Goal: Transaction & Acquisition: Purchase product/service

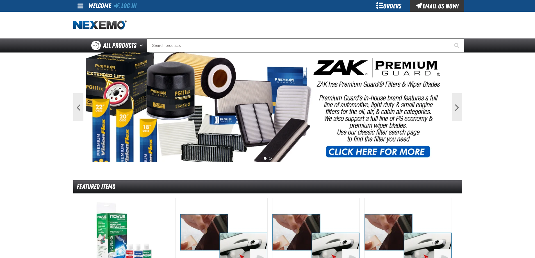
click at [124, 6] on link "Log In" at bounding box center [125, 6] width 22 height 8
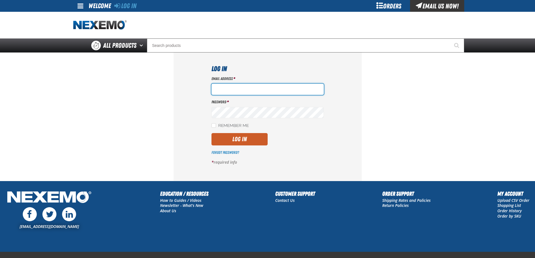
type input "lhernandez@vtaig.com"
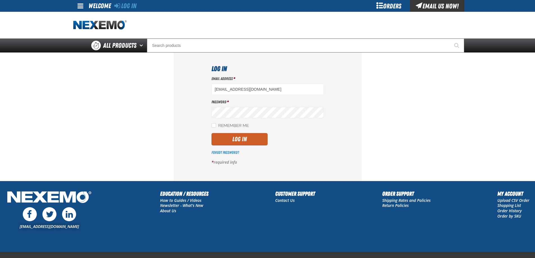
click at [202, 138] on div "Log In Email Address * lhernandez@vtaig.com Password * Remember Me Log In" at bounding box center [268, 117] width 188 height 128
click at [134, 122] on section "Log In Email Address * lhernandez@vtaig.com Password * Remember Me Log In *" at bounding box center [267, 117] width 389 height 128
click at [244, 143] on button "Log In" at bounding box center [239, 139] width 56 height 12
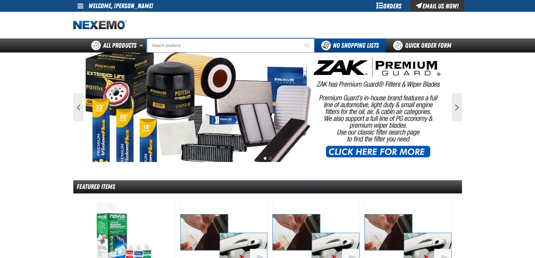
click at [229, 39] on input "Search" at bounding box center [231, 45] width 168 height 14
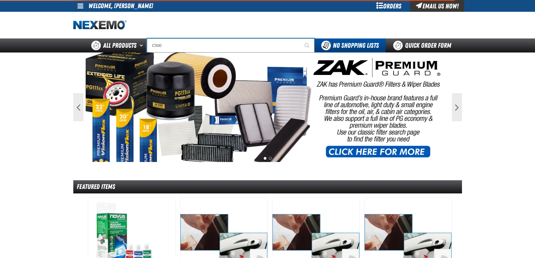
type input "C500"
click at [300, 38] on button "Start Searching" at bounding box center [307, 45] width 14 height 14
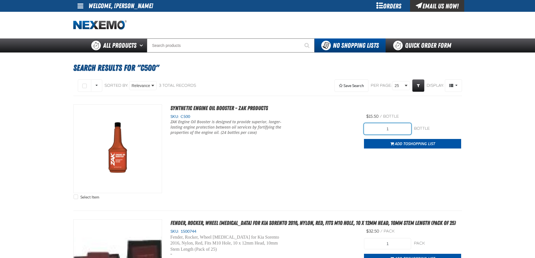
click at [389, 126] on input "1" at bounding box center [387, 128] width 47 height 11
type input "192"
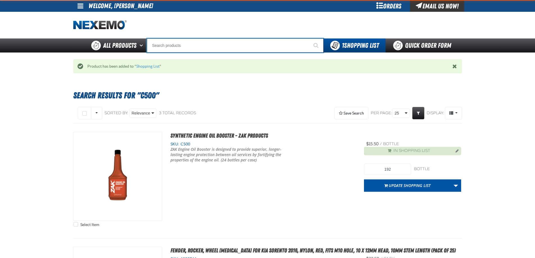
click at [174, 47] on input "Search" at bounding box center [235, 45] width 177 height 14
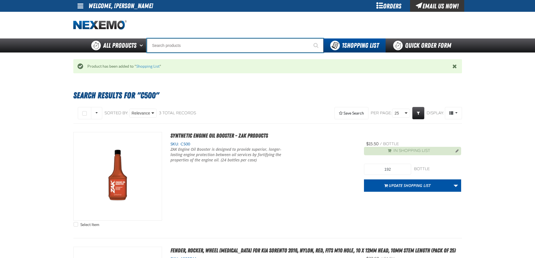
type input "R"
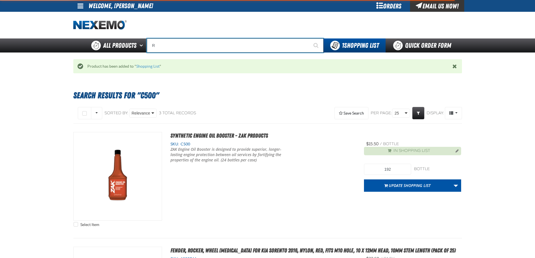
type input "ROADSIDE R"
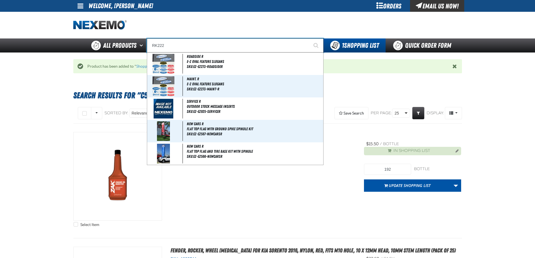
type input "RK222"
click at [309, 38] on button "Start Searching" at bounding box center [316, 45] width 14 height 14
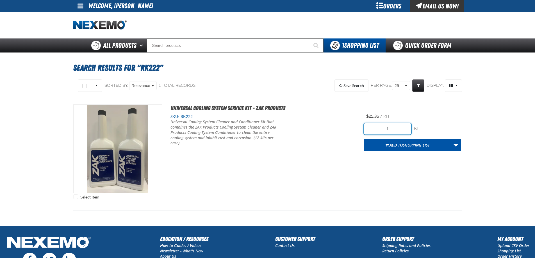
click at [392, 128] on input "1" at bounding box center [387, 128] width 47 height 11
type input "84"
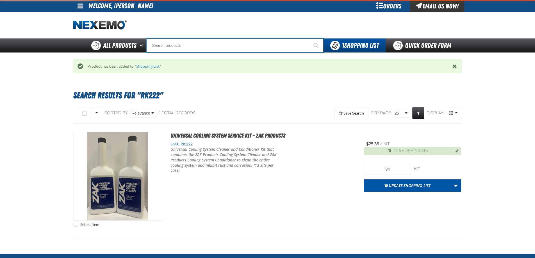
click at [193, 51] on input "Search" at bounding box center [235, 45] width 177 height 14
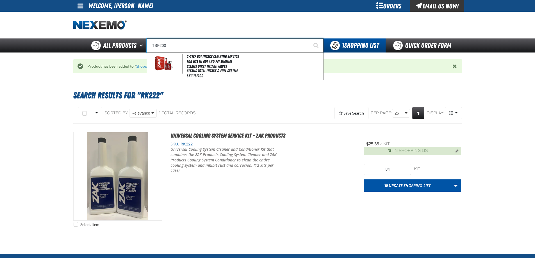
type input "TSF200"
click at [309, 38] on button "Start Searching" at bounding box center [316, 45] width 14 height 14
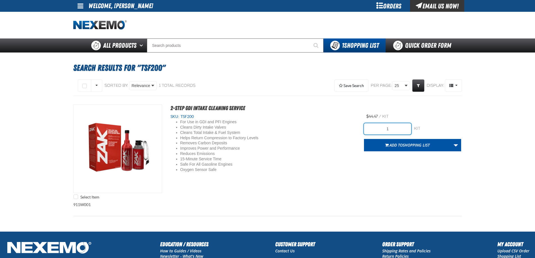
click at [404, 126] on input "1" at bounding box center [387, 128] width 47 height 11
click at [405, 124] on input "1" at bounding box center [387, 128] width 47 height 11
type input "36"
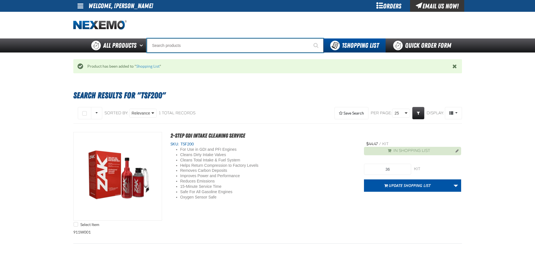
click at [235, 49] on input "Search" at bounding box center [235, 45] width 177 height 14
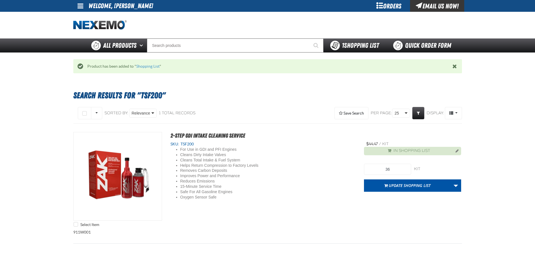
click at [346, 46] on span "1 Shopping List" at bounding box center [360, 46] width 37 height 8
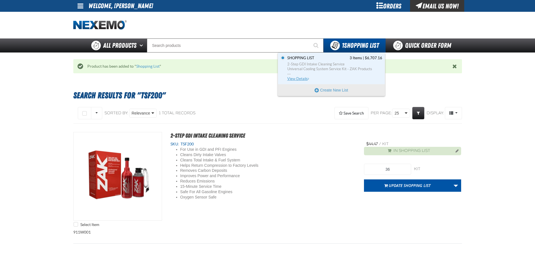
click at [344, 70] on span "Universal Cooling System Service Kit - ZAK Products" at bounding box center [334, 69] width 95 height 5
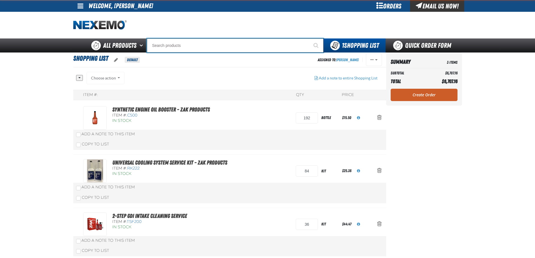
click at [173, 45] on input "Search" at bounding box center [235, 45] width 177 height 14
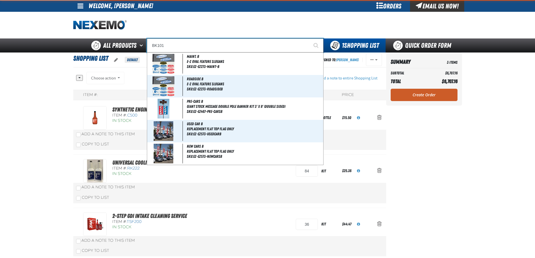
type input "BK101"
click at [309, 38] on button "Start Searching" at bounding box center [316, 45] width 14 height 14
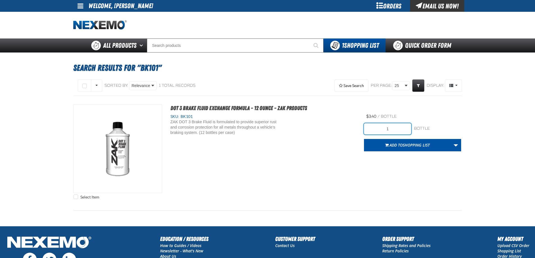
click at [399, 130] on input "1" at bounding box center [387, 128] width 47 height 11
type input "72"
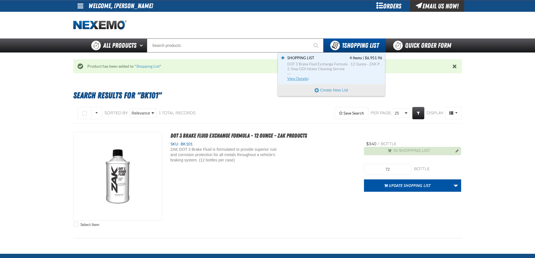
click at [329, 67] on span "2-Step GDI Intake Cleaning Service" at bounding box center [334, 69] width 95 height 5
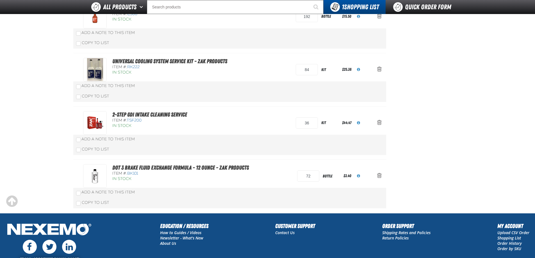
scroll to position [38, 0]
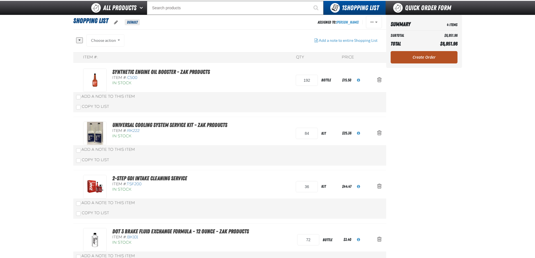
click at [403, 61] on link "Create Order" at bounding box center [424, 57] width 67 height 12
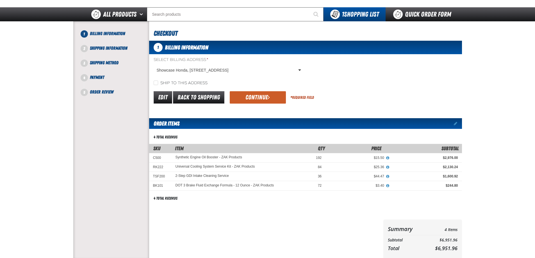
scroll to position [14, 0]
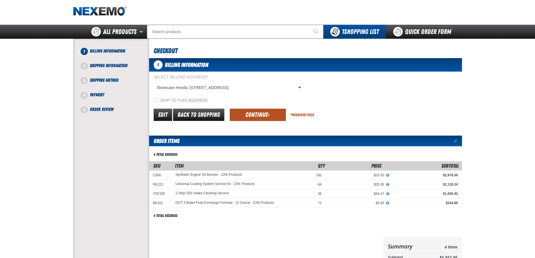
click at [250, 111] on button "Continue" at bounding box center [258, 115] width 56 height 12
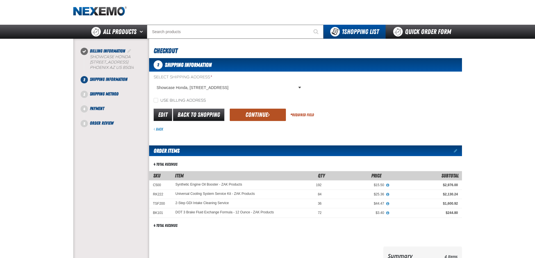
click at [257, 111] on button "Continue" at bounding box center [258, 115] width 56 height 12
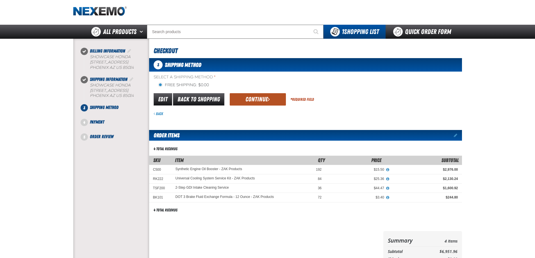
click at [254, 102] on button "Continue" at bounding box center [258, 99] width 56 height 12
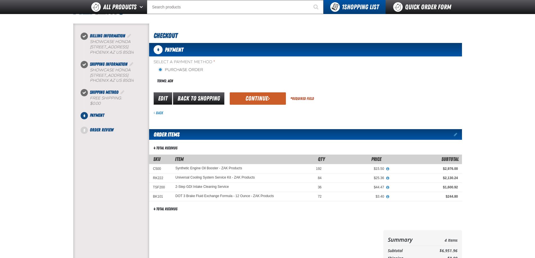
scroll to position [0, 0]
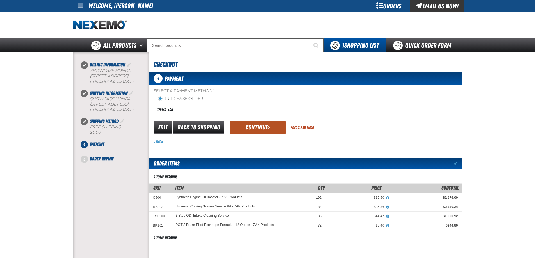
click at [243, 128] on button "Continue" at bounding box center [258, 127] width 56 height 12
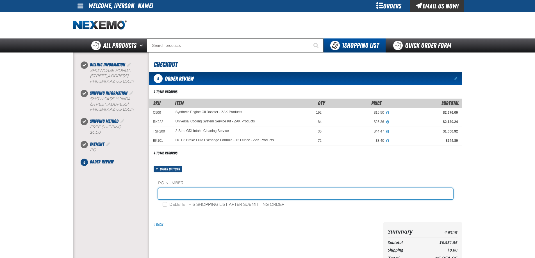
click at [171, 190] on input "text" at bounding box center [305, 193] width 295 height 11
type input "ZAK08/18"
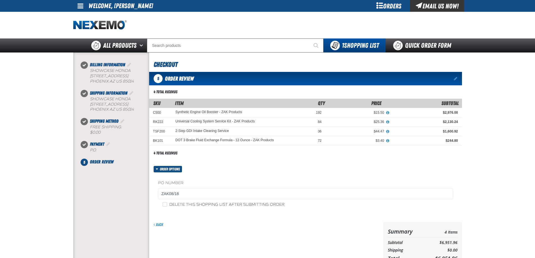
click at [168, 204] on label "Delete this shopping list after submitting order" at bounding box center [224, 204] width 122 height 5
click at [167, 204] on input "Delete this shopping list after submitting order" at bounding box center [165, 204] width 4 height 4
checkbox input "true"
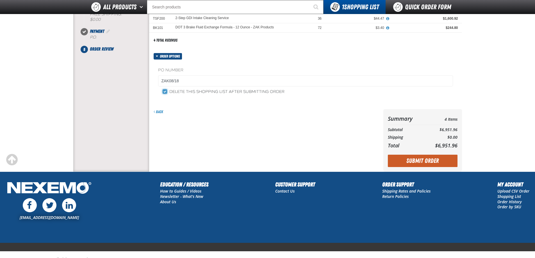
scroll to position [112, 0]
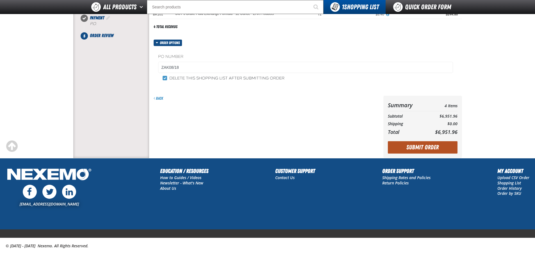
click at [409, 149] on button "Submit Order" at bounding box center [423, 147] width 70 height 12
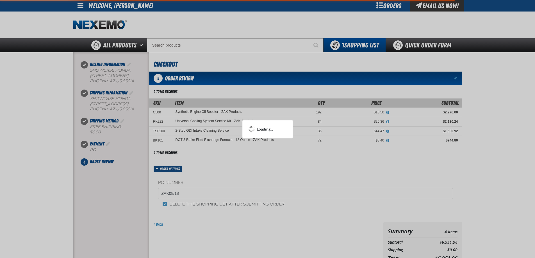
scroll to position [0, 0]
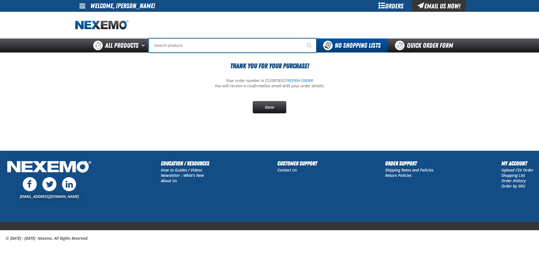
click at [199, 51] on input "Search" at bounding box center [233, 45] width 168 height 14
type input "D"
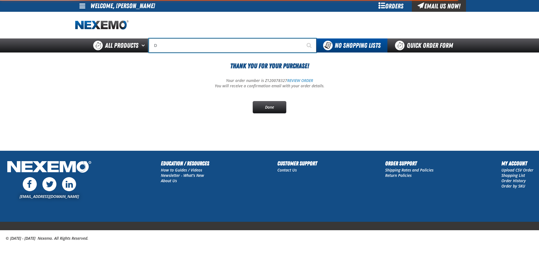
type input "D Alkaline Battery 1.5 Volt (ph)"
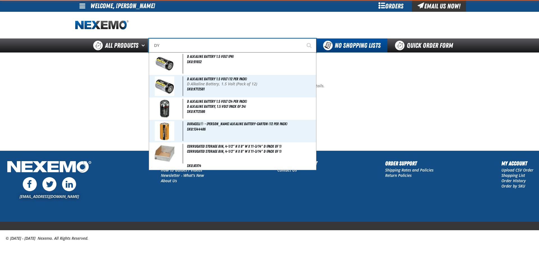
type input "DYN"
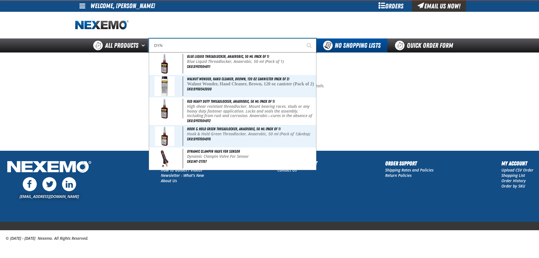
type input "DYNamic Clampin Valve For Sensor"
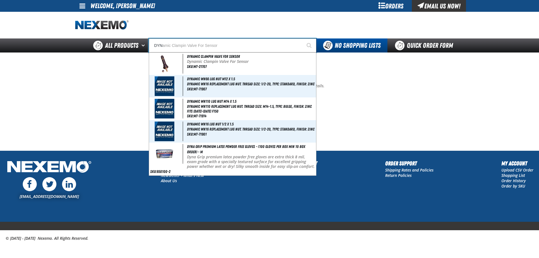
type input "DYNA"
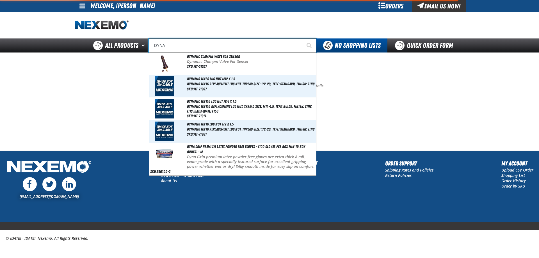
type input "DYNA Grip Premium Latex Powder Free Gloves - (100 gloves per box MIN 10 box ord…"
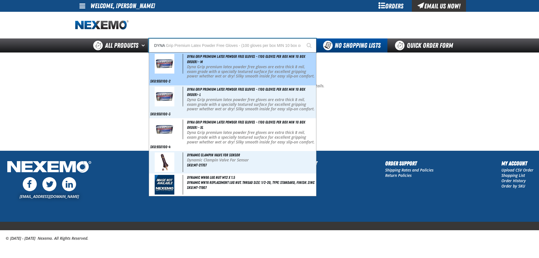
click at [206, 70] on p "Dyna Grip premium latex powder free gloves are extra thick 8 mil, exam grade wi…" at bounding box center [251, 74] width 128 height 19
type input "Dyna Grip Premium Latex Powder Free Gloves - (100 gloves per box MIN 10 box ord…"
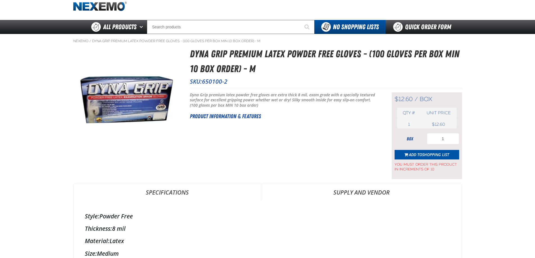
scroll to position [28, 0]
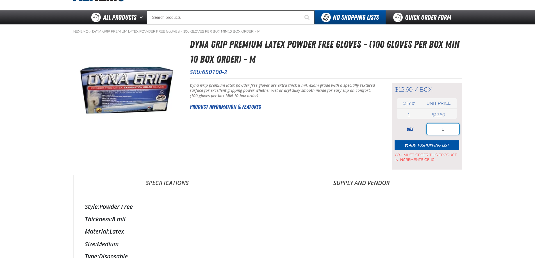
click at [438, 125] on input "1" at bounding box center [443, 129] width 32 height 11
type input "50"
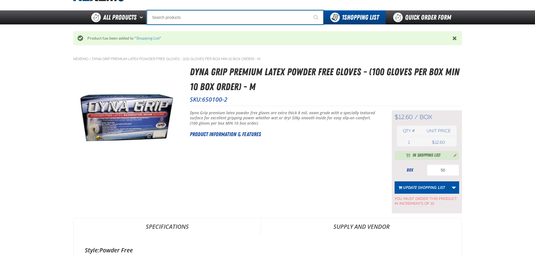
click at [194, 21] on input "Search" at bounding box center [235, 17] width 177 height 14
type input "D"
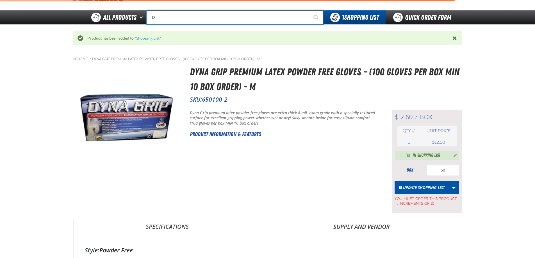
type input "D Alkaline Battery 1.5 Volt (ph)"
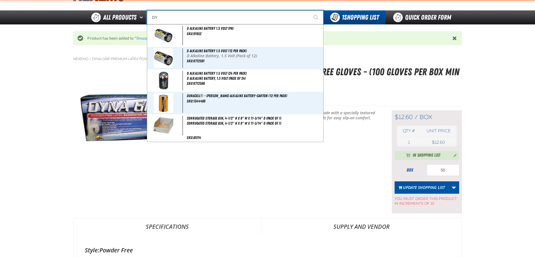
type input "DYN"
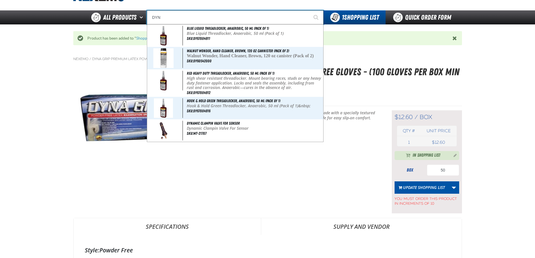
type input "DYNamic Clampin Valve For Sensor"
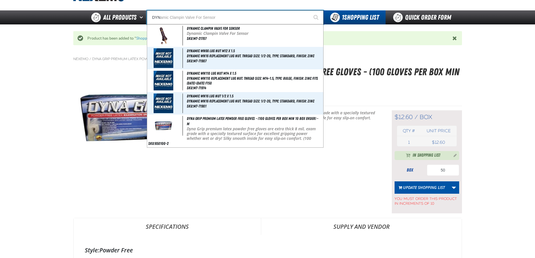
type input "DYNA"
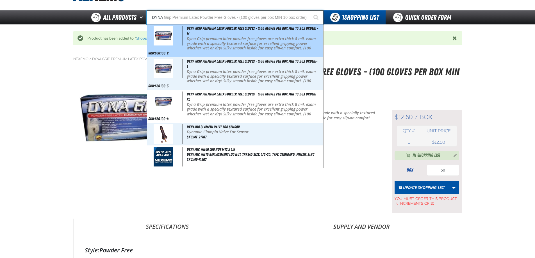
type input "DYNA Grip Premium Latex Powder Free Gloves - (100 gloves per box MIN 10 box ord…"
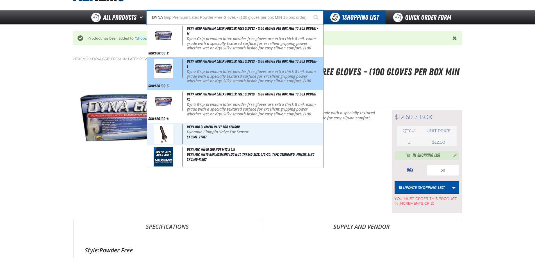
click at [200, 71] on p "Dyna Grip premium latex powder free gloves are extra thick 8 mil, exam grade wi…" at bounding box center [254, 78] width 135 height 19
type input "Dyna Grip Premium Latex Powder Free Gloves - (100 gloves per box MIN 10 box ord…"
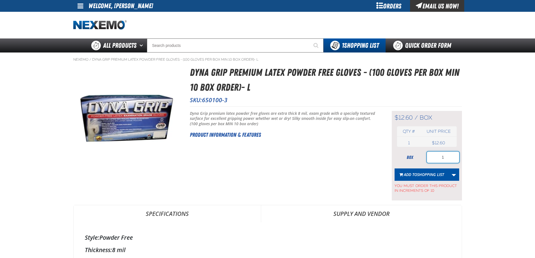
click at [431, 155] on input "1" at bounding box center [443, 157] width 32 height 11
type input "50"
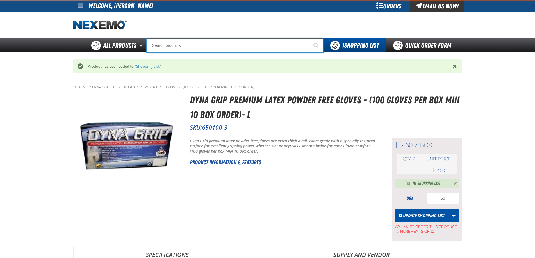
click at [227, 48] on input "Search" at bounding box center [235, 45] width 177 height 14
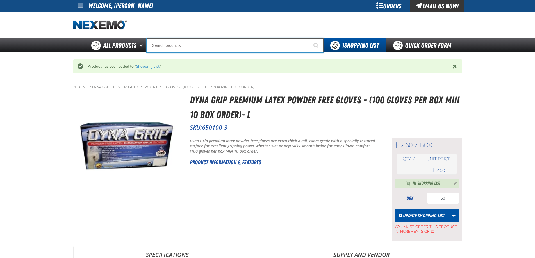
click at [227, 48] on input "Search" at bounding box center [235, 45] width 177 height 14
type input "D"
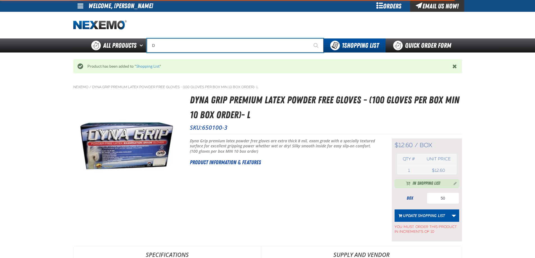
type input "D Alkaline Battery 1.5 Volt (ph)"
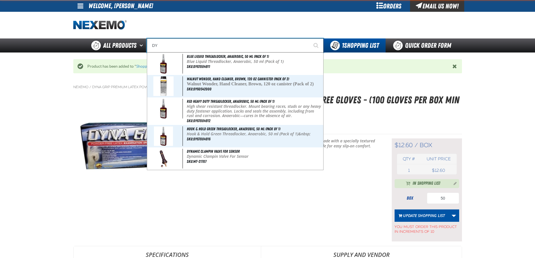
type input "DYN"
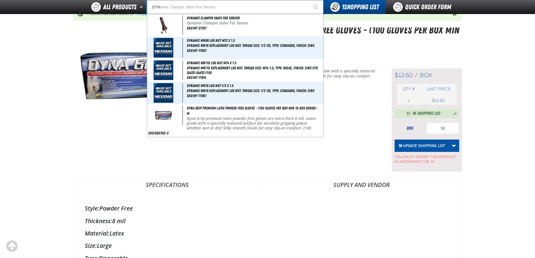
scroll to position [56, 0]
type input "DYNamic Clampin Valve For Sensor"
type input "DYNA"
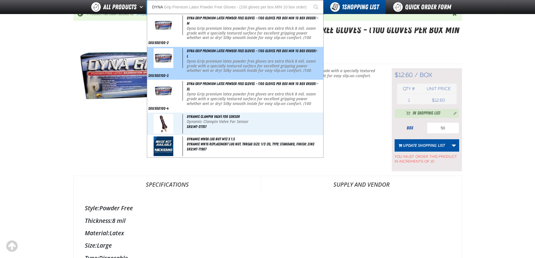
type input "DYNA Grip Premium Latex Powder Free Gloves - (100 gloves per box MIN 10 box ord…"
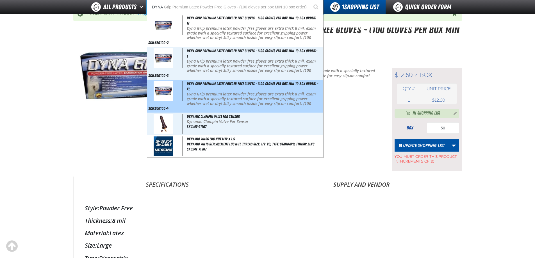
click at [190, 85] on span "Dyna Grip Premium Latex Powder Free Gloves - (100 gloves per box MIN 10 box ord…" at bounding box center [252, 86] width 131 height 10
type input "Dyna Grip Premium Latex Powder Free Gloves - (100 gloves per box MIN 10 box ord…"
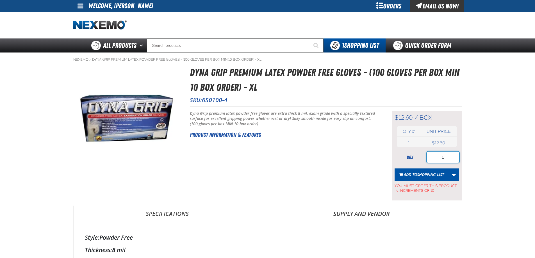
click at [446, 157] on input "1" at bounding box center [443, 157] width 32 height 11
type input "10"
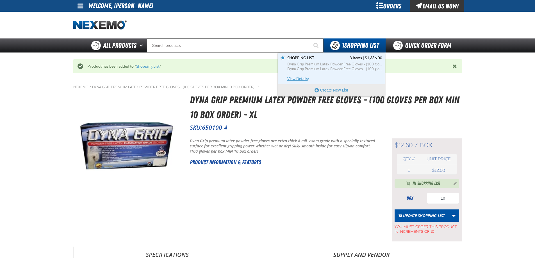
click at [354, 66] on span "Dyna Grip Premium Latex Powder Free Gloves - (100 gloves per box MIN 10 box ord…" at bounding box center [334, 64] width 95 height 5
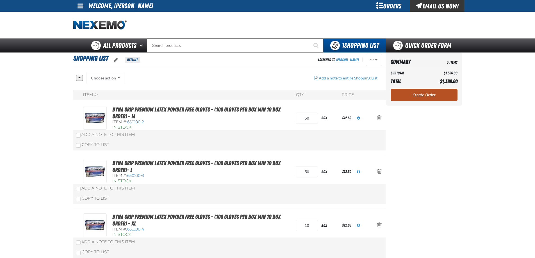
click at [425, 101] on link "Create Order" at bounding box center [424, 95] width 67 height 12
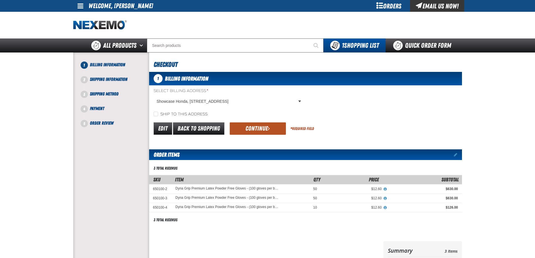
click at [259, 131] on button "Continue" at bounding box center [258, 128] width 56 height 12
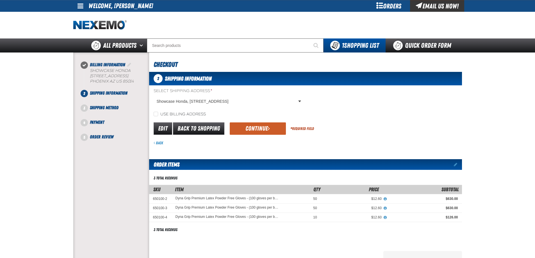
click at [258, 130] on button "Continue" at bounding box center [258, 128] width 56 height 12
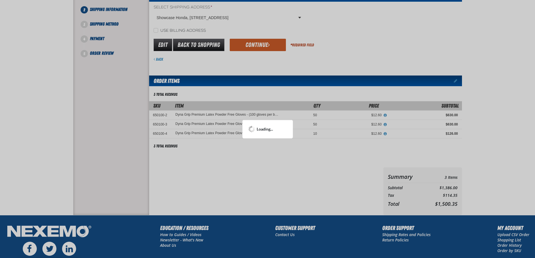
scroll to position [84, 0]
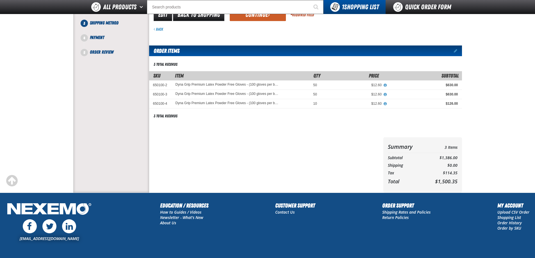
click at [255, 23] on form "flat_rate_2 primary Edit Back to Shopping Continue * Required Field Back" at bounding box center [305, 20] width 313 height 24
click at [255, 19] on button "Continue" at bounding box center [258, 15] width 56 height 12
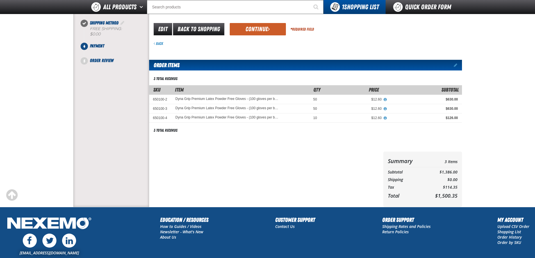
click at [246, 33] on button "Continue" at bounding box center [258, 29] width 56 height 12
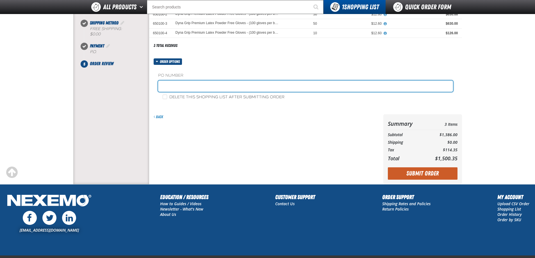
click at [190, 89] on input "text" at bounding box center [305, 86] width 295 height 11
type input "SHOP08/18"
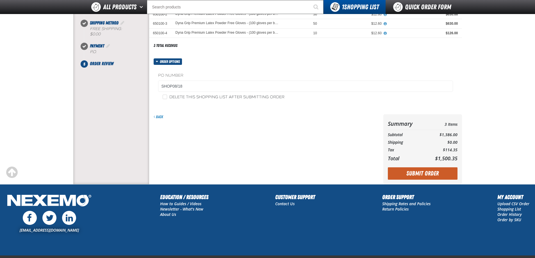
click at [193, 99] on label "Delete this shopping list after submitting order" at bounding box center [224, 97] width 122 height 5
click at [167, 99] on input "Delete this shopping list after submitting order" at bounding box center [165, 97] width 4 height 4
checkbox input "true"
click at [412, 174] on button "Submit Order" at bounding box center [423, 173] width 70 height 12
